Goal: Find specific page/section

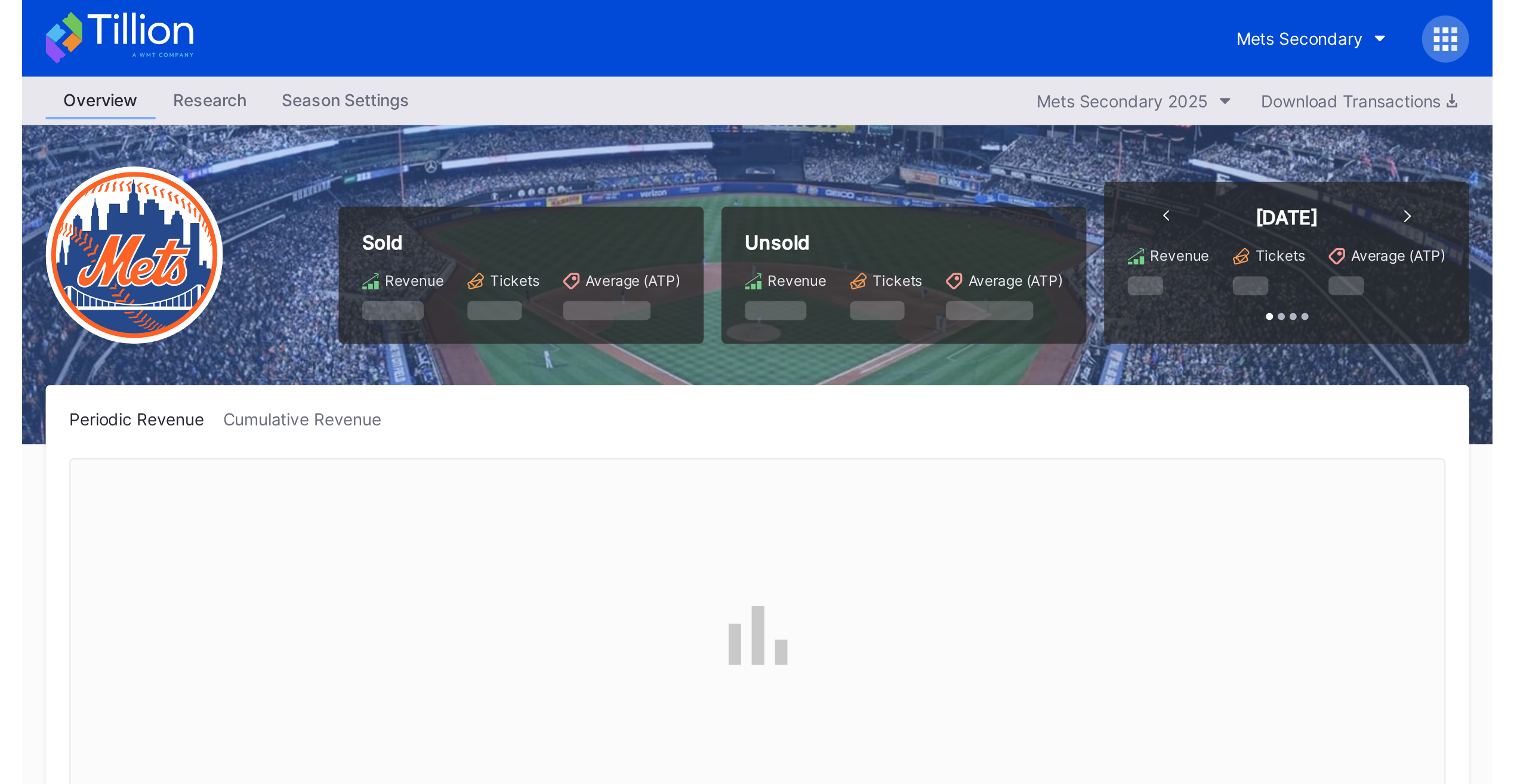
scroll to position [2755, 0]
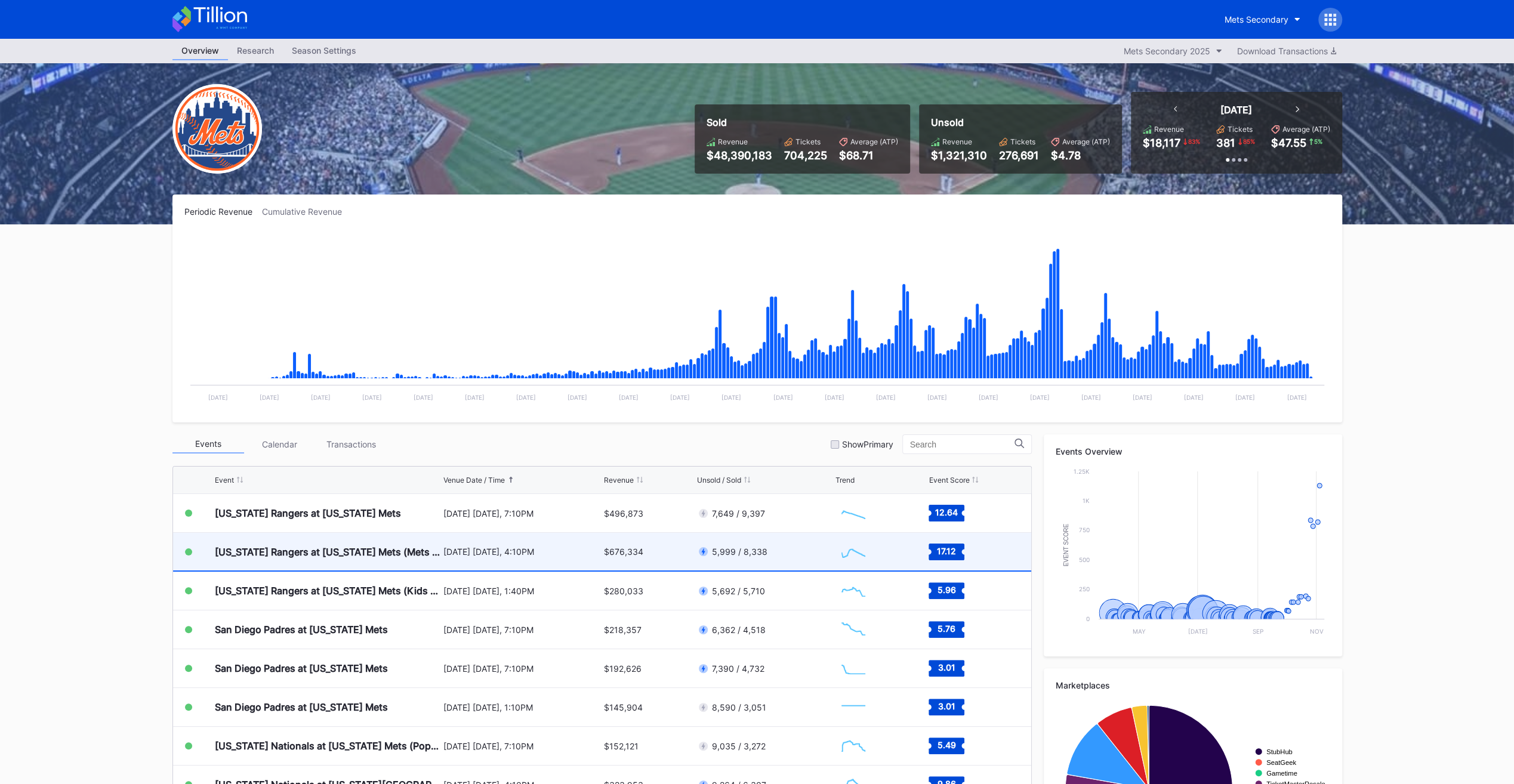
click at [576, 395] on div "[DATE] [DATE], 4:10PM" at bounding box center [523, 552] width 158 height 37
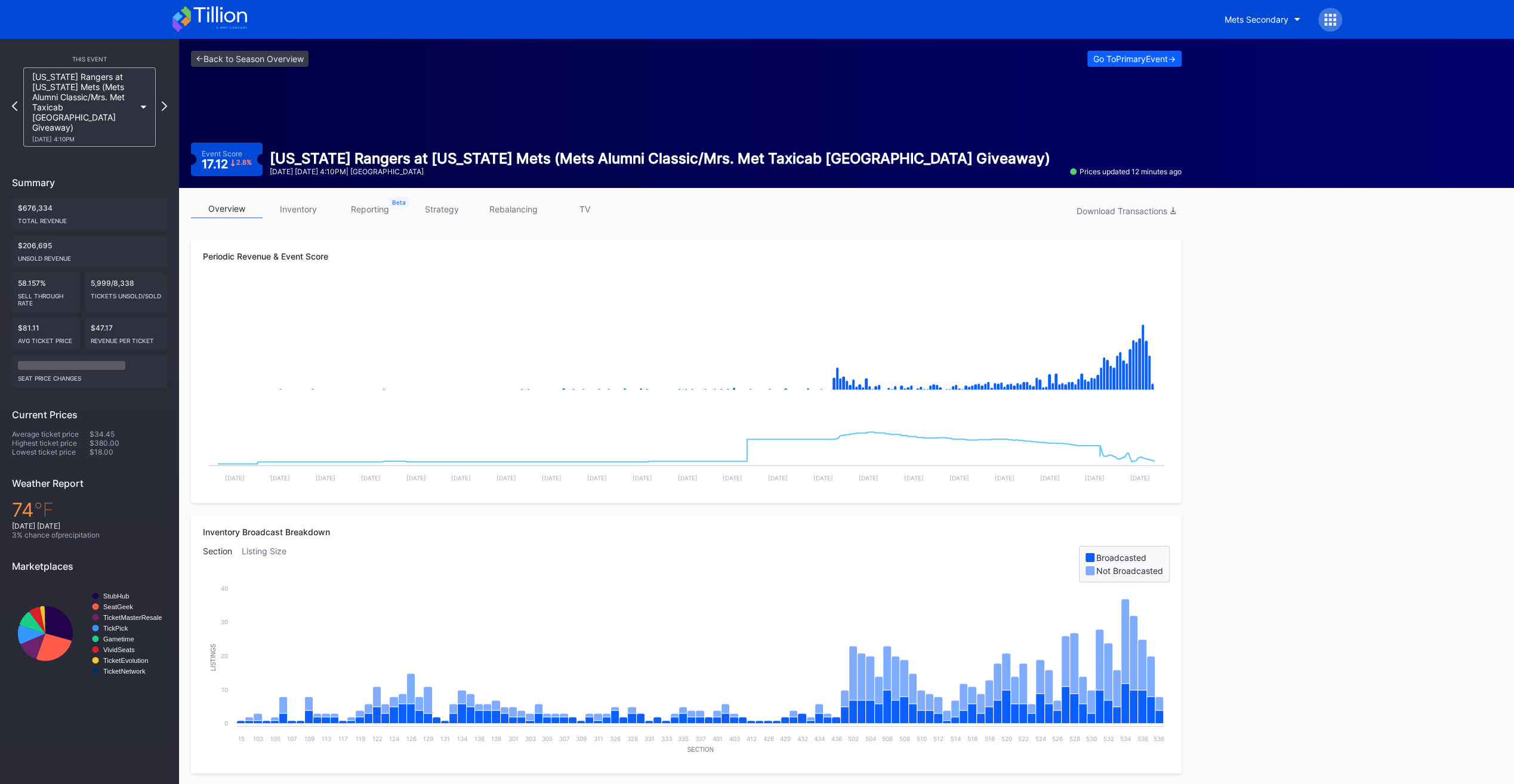
click at [200, 19] on icon at bounding box center [219, 14] width 53 height 16
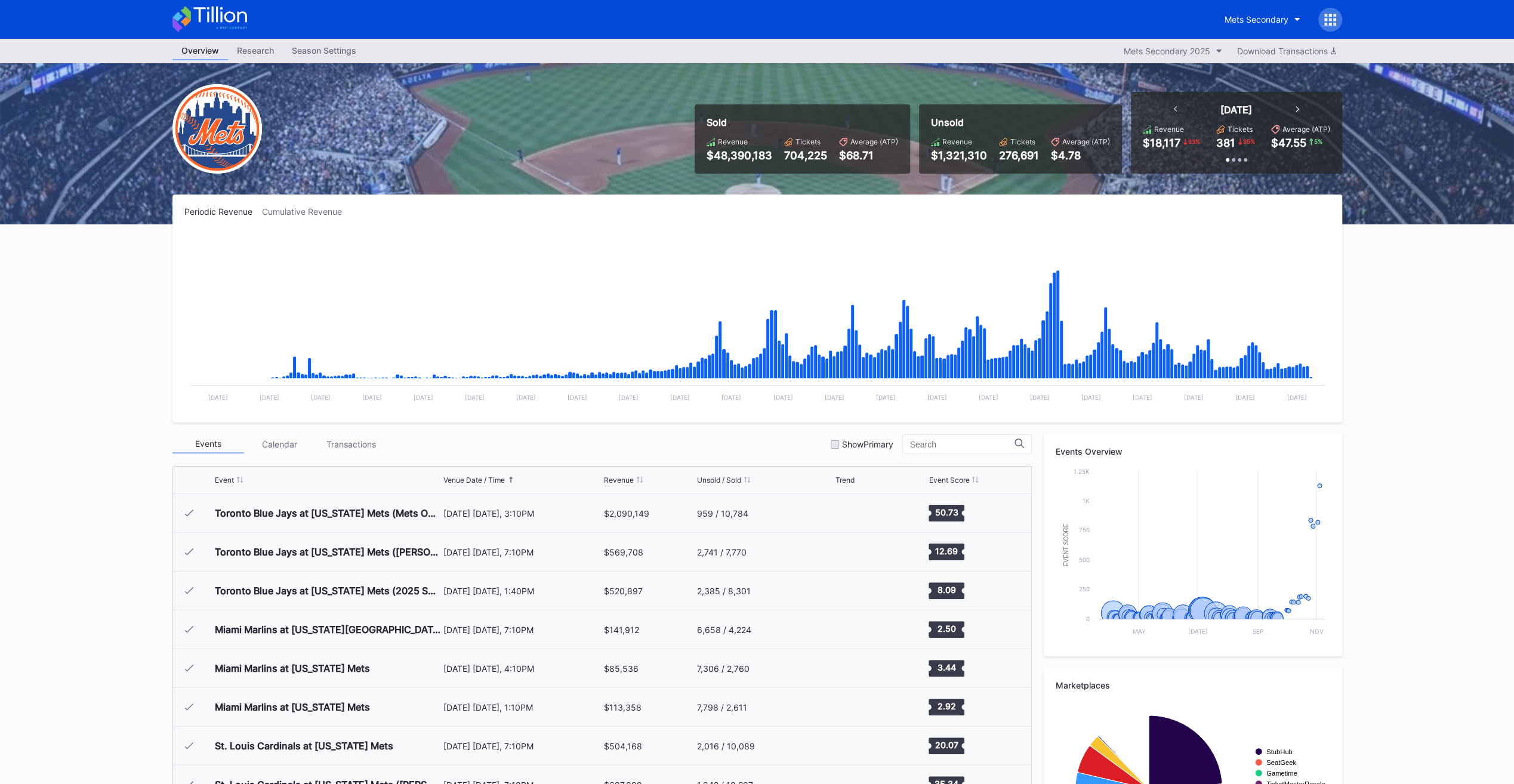
scroll to position [2755, 0]
